Goal: Information Seeking & Learning: Learn about a topic

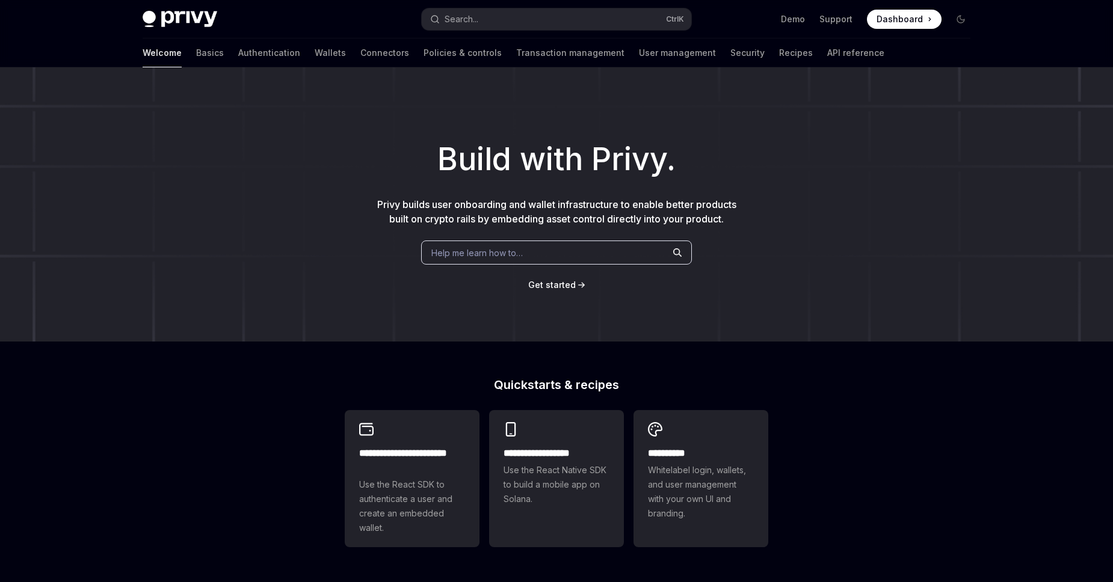
scroll to position [389, 0]
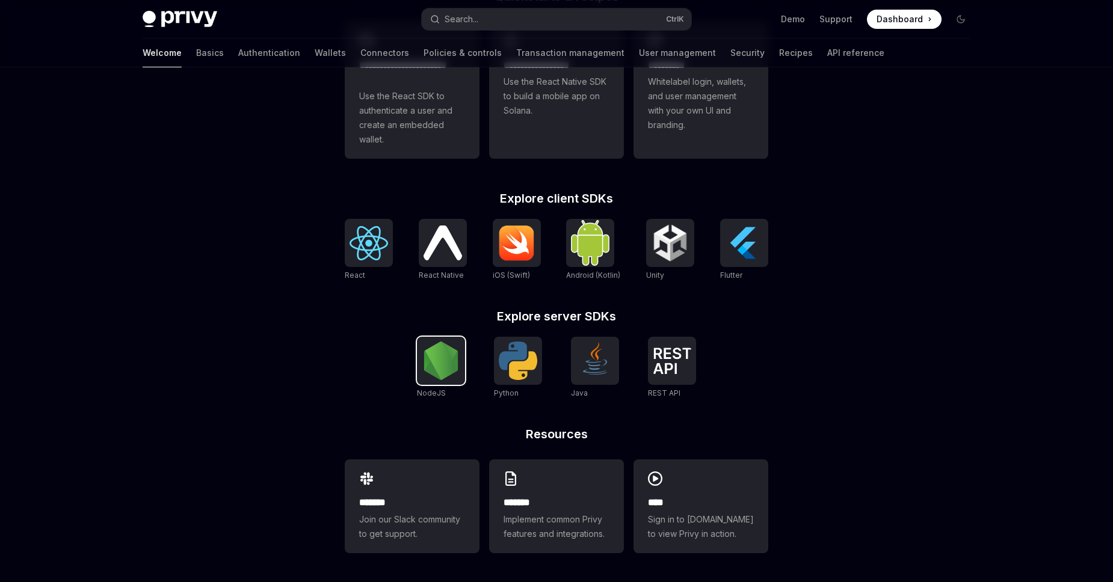
click at [431, 361] on img at bounding box center [441, 361] width 38 height 38
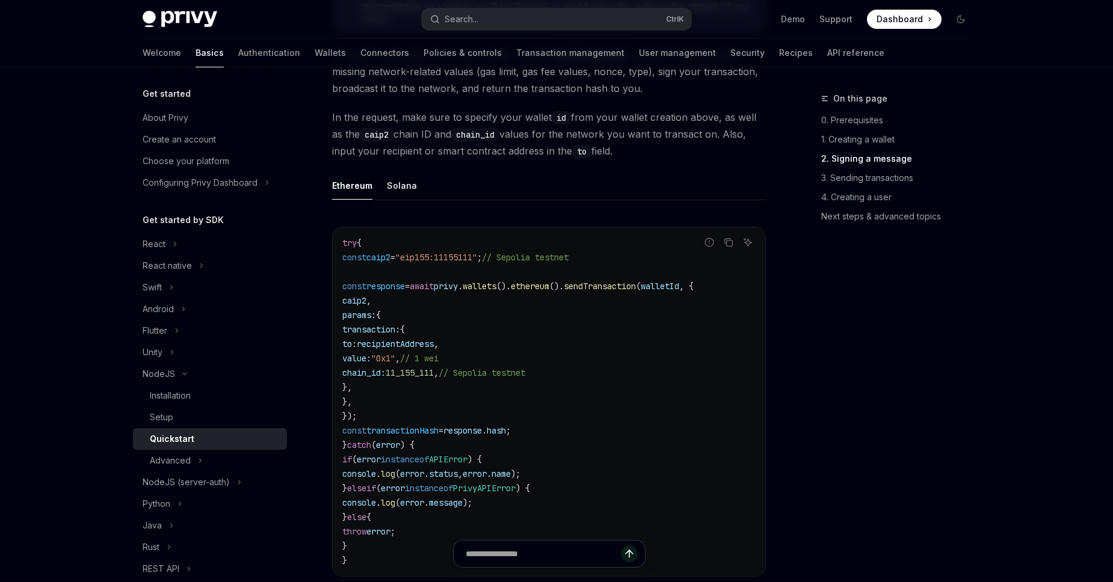
scroll to position [1508, 0]
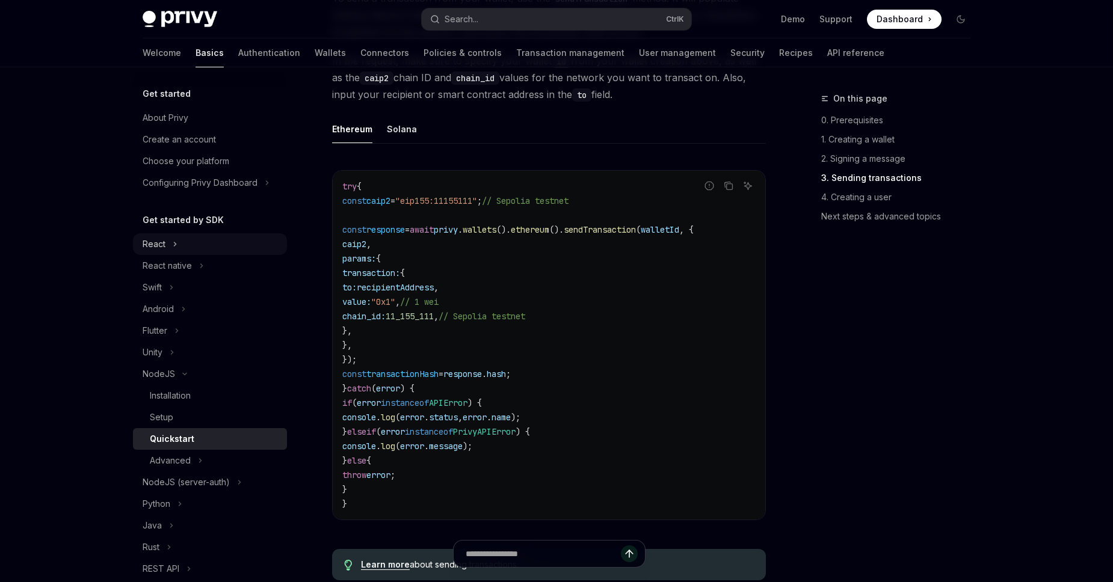
click at [151, 250] on div "React" at bounding box center [154, 244] width 23 height 14
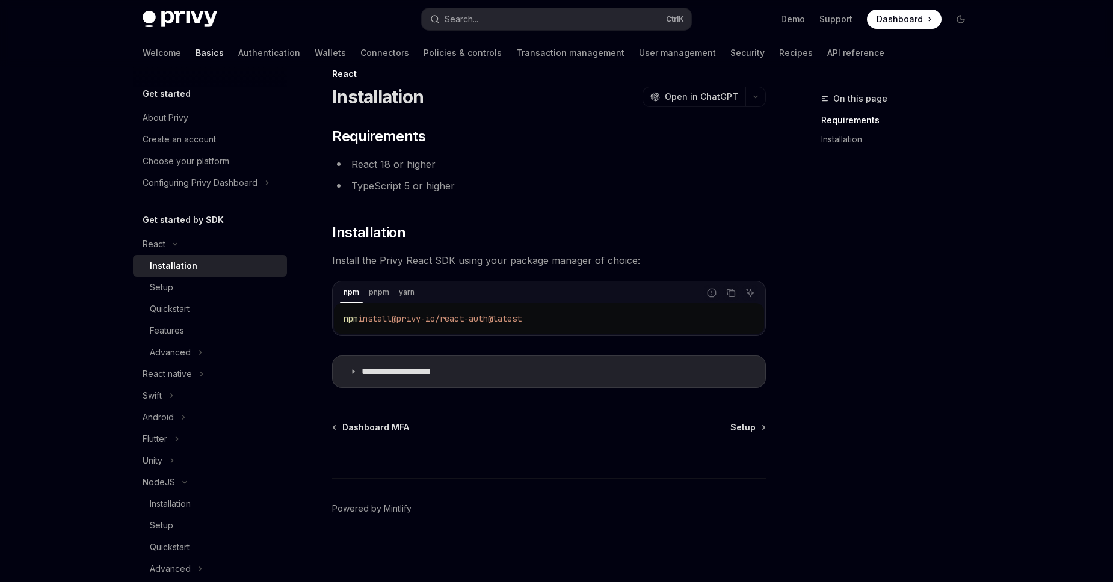
click at [194, 274] on link "Installation" at bounding box center [210, 266] width 154 height 22
click at [188, 287] on div "Setup" at bounding box center [215, 287] width 130 height 14
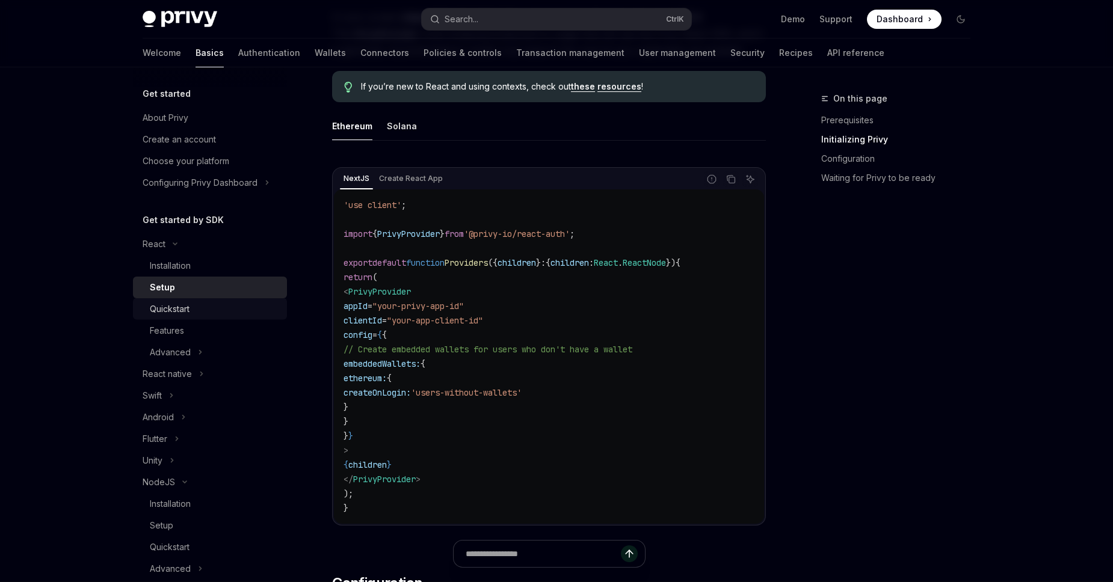
scroll to position [367, 0]
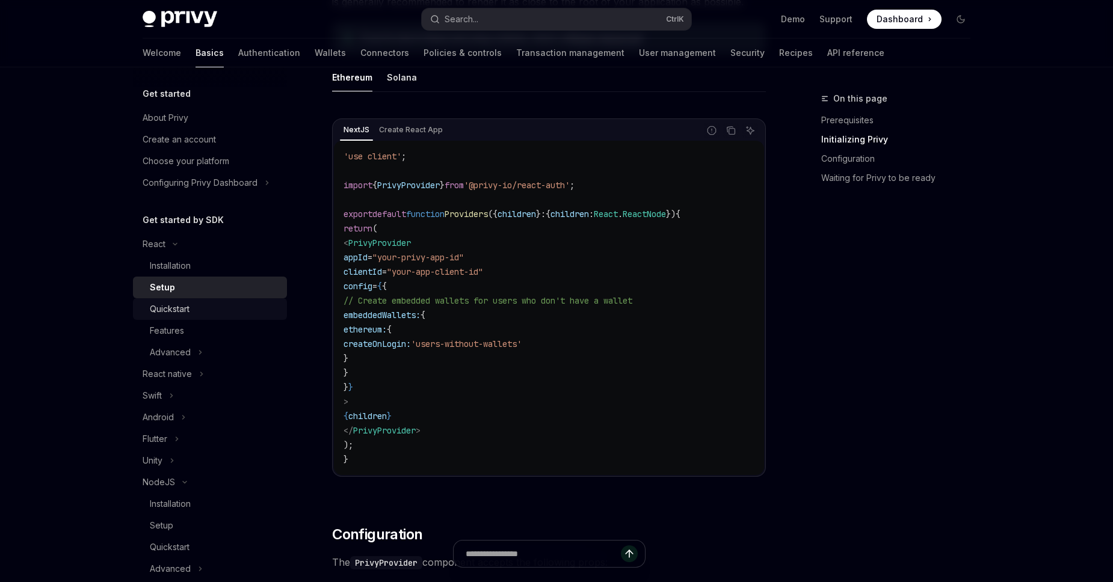
click at [188, 312] on div "Quickstart" at bounding box center [170, 309] width 40 height 14
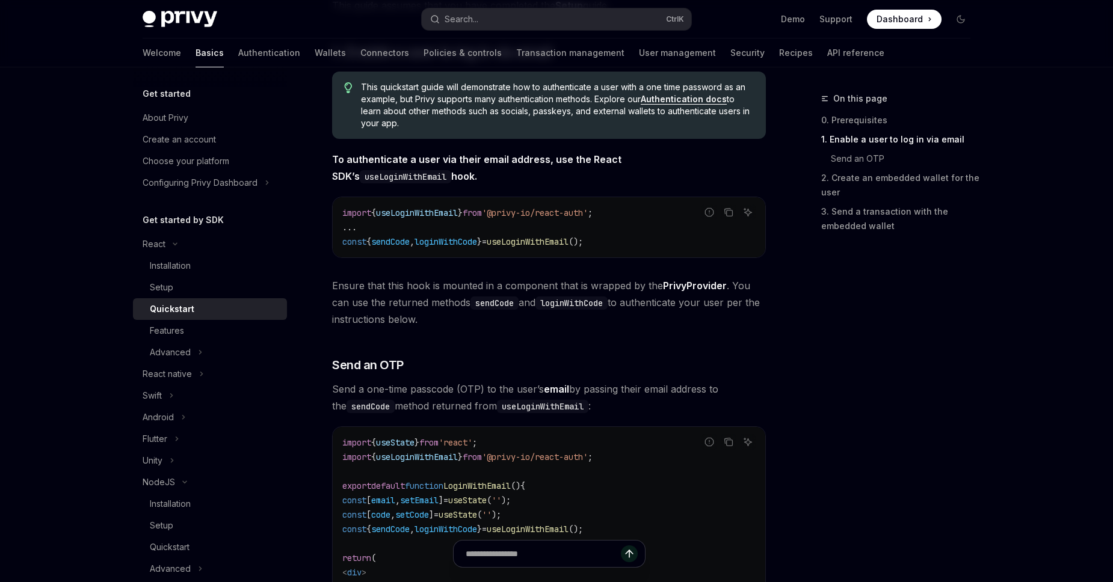
scroll to position [548, 0]
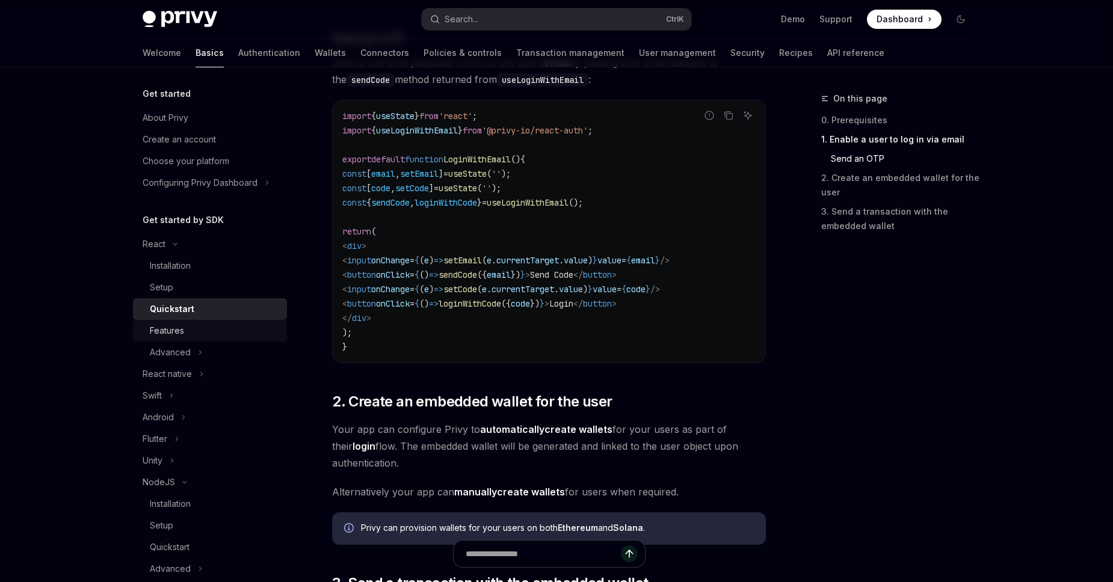
click at [235, 337] on div "Features" at bounding box center [215, 331] width 130 height 14
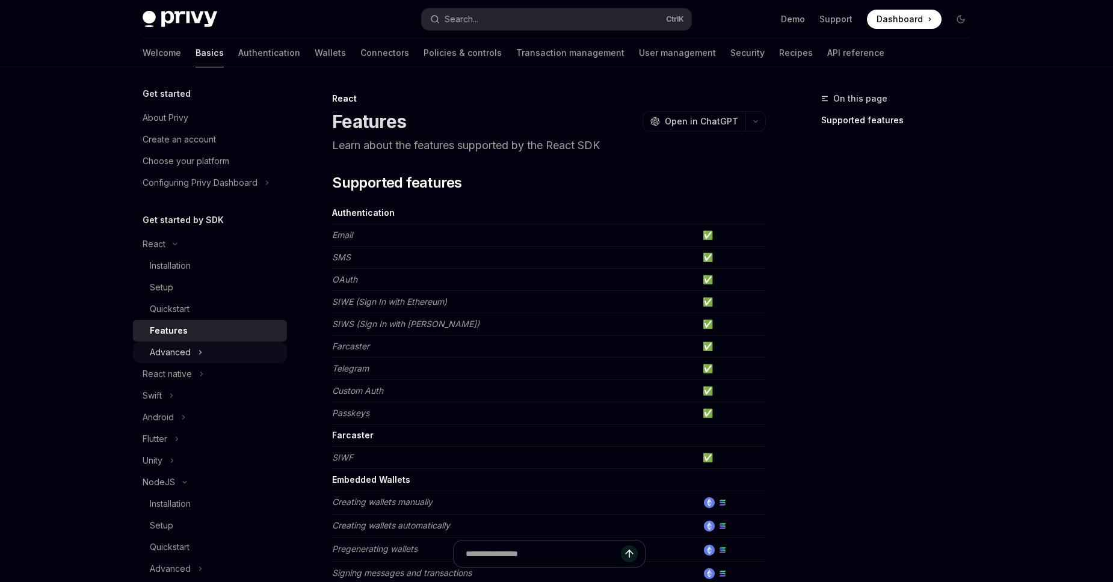
click at [230, 352] on button "Advanced" at bounding box center [210, 353] width 154 height 22
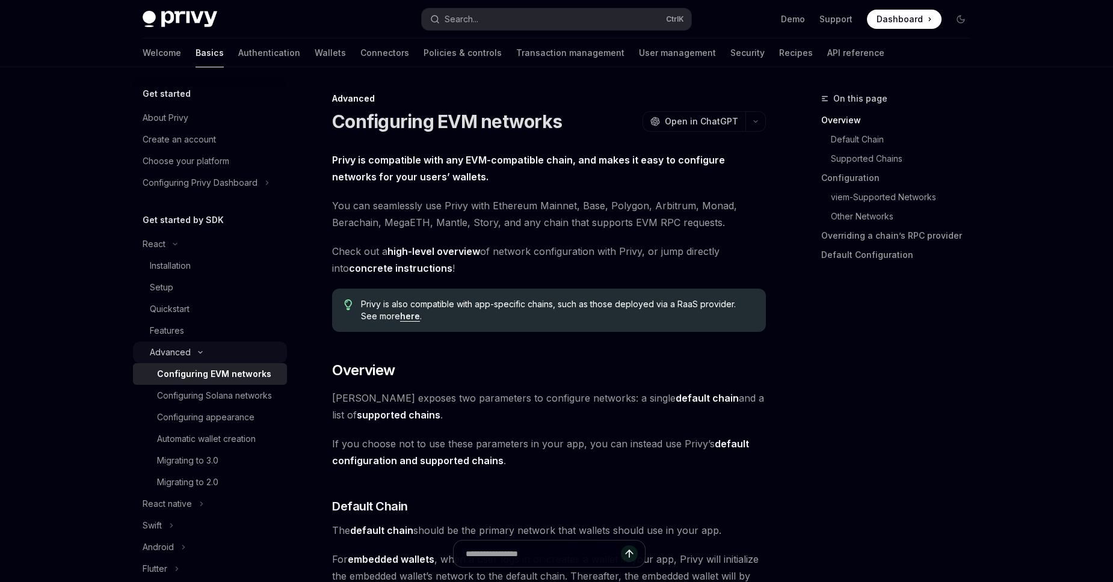
click at [230, 353] on button "Advanced" at bounding box center [210, 353] width 154 height 22
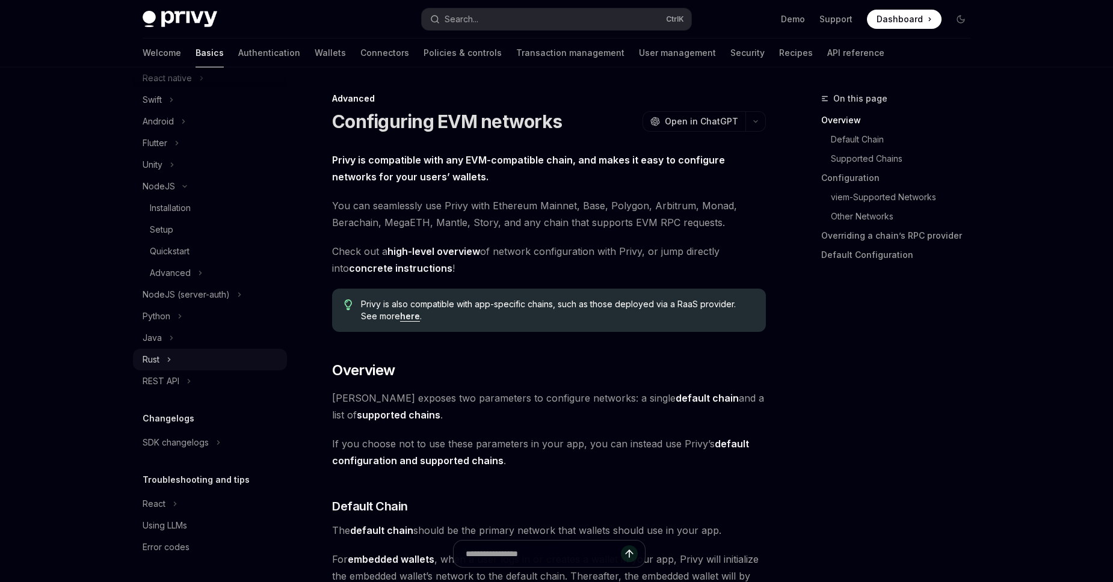
scroll to position [7, 0]
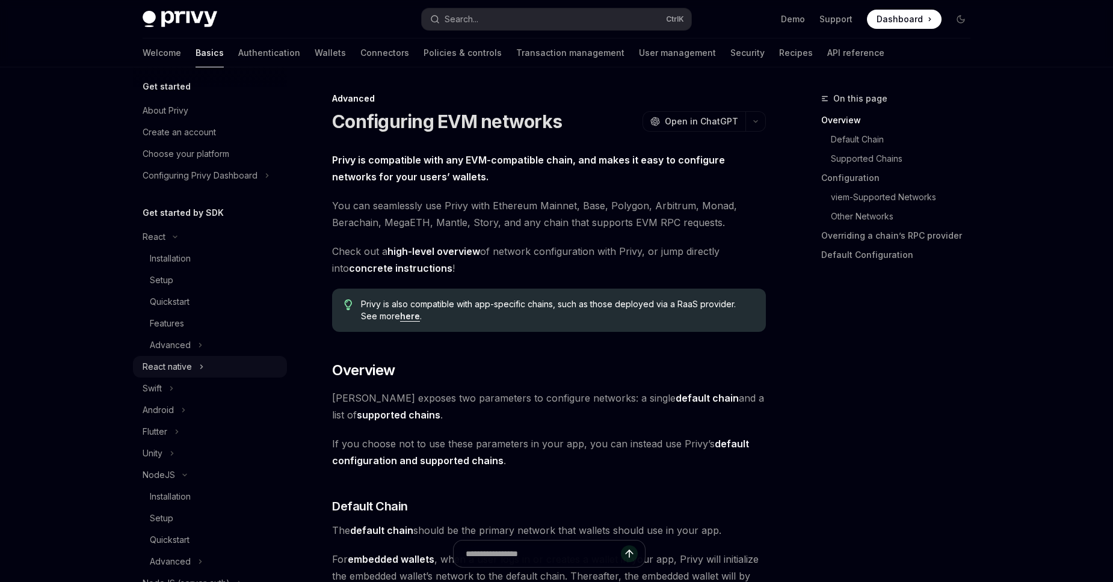
click at [195, 372] on button "React native" at bounding box center [210, 367] width 154 height 22
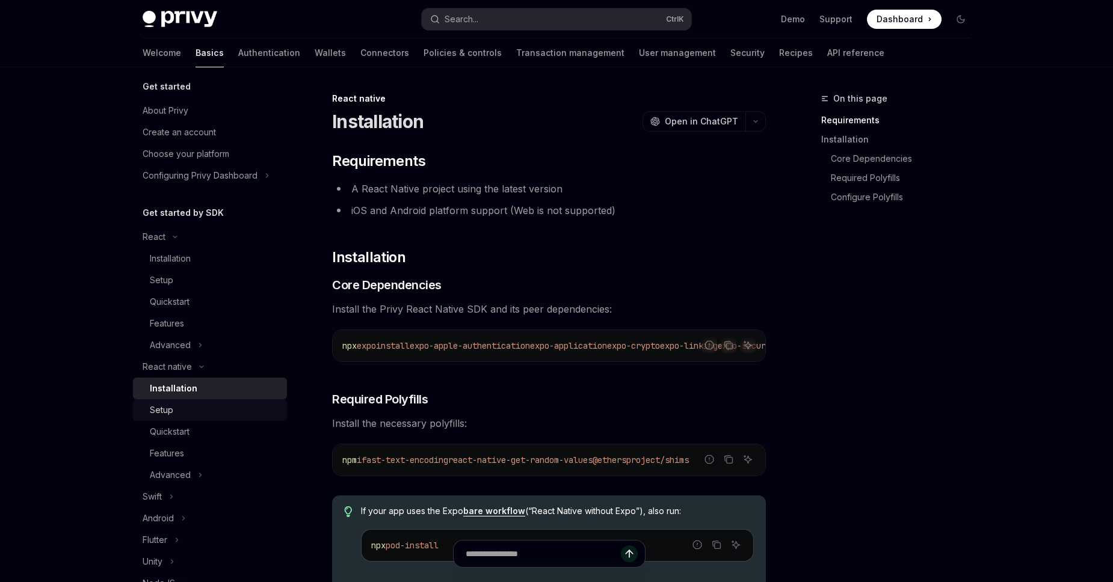
click at [209, 407] on div "Setup" at bounding box center [215, 410] width 130 height 14
type textarea "*"
